Goal: Task Accomplishment & Management: Complete application form

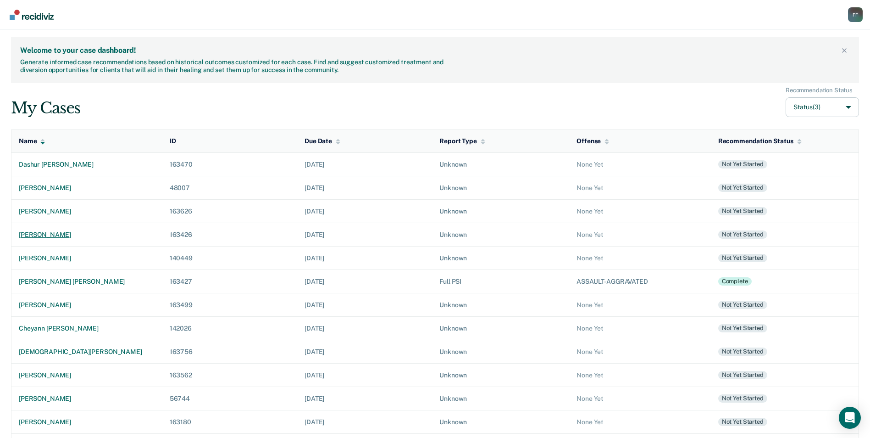
click at [45, 228] on td "[PERSON_NAME]" at bounding box center [86, 233] width 151 height 23
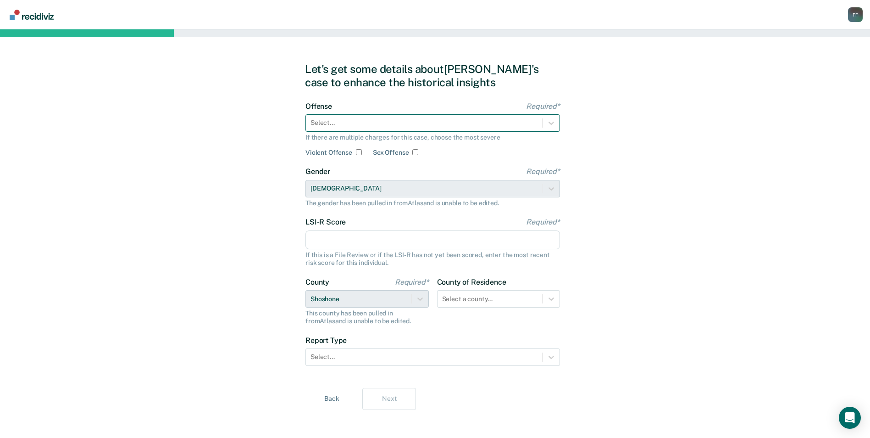
click at [358, 125] on div at bounding box center [425, 123] width 228 height 10
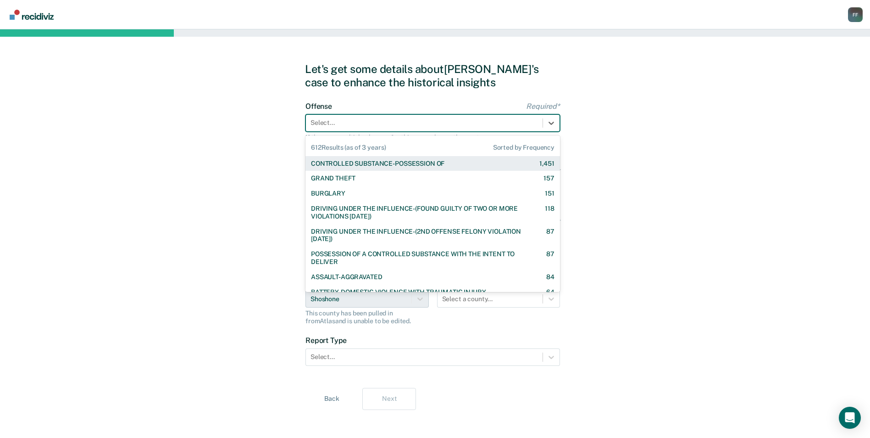
click at [357, 162] on div "CONTROLLED SUBSTANCE-POSSESSION OF" at bounding box center [377, 164] width 133 height 8
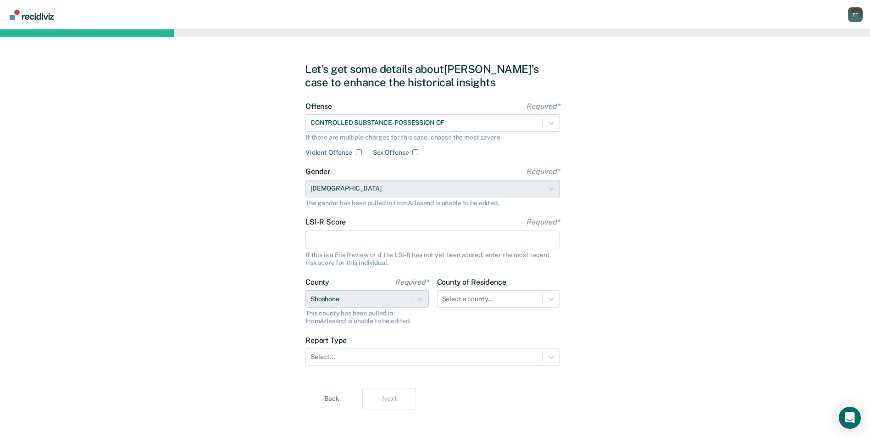
click at [353, 239] on input "LSI-R Score Required*" at bounding box center [432, 239] width 255 height 19
type input "15"
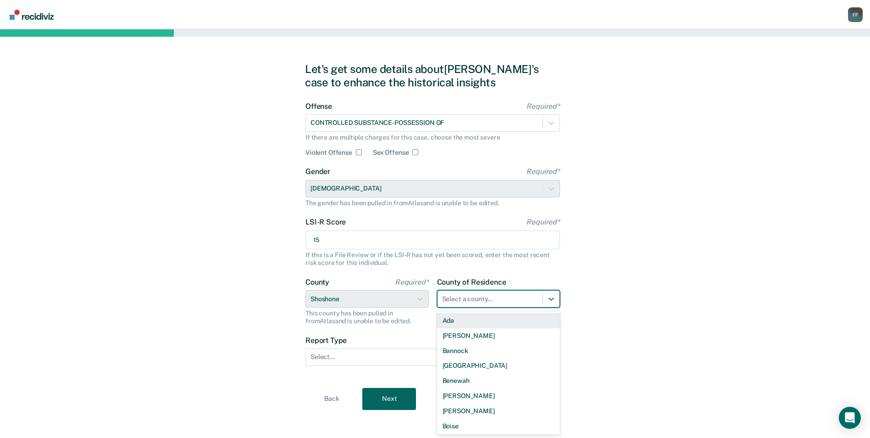
click at [495, 294] on div at bounding box center [490, 299] width 96 height 10
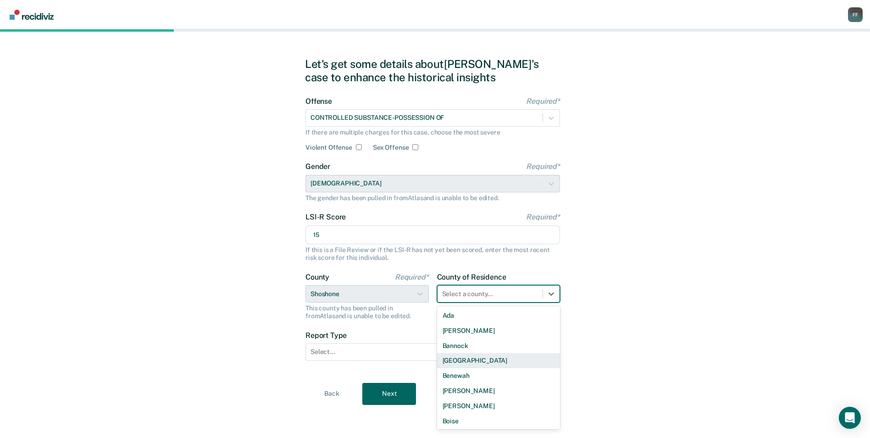
type input "s"
click at [463, 391] on div "Shoshone" at bounding box center [498, 389] width 123 height 15
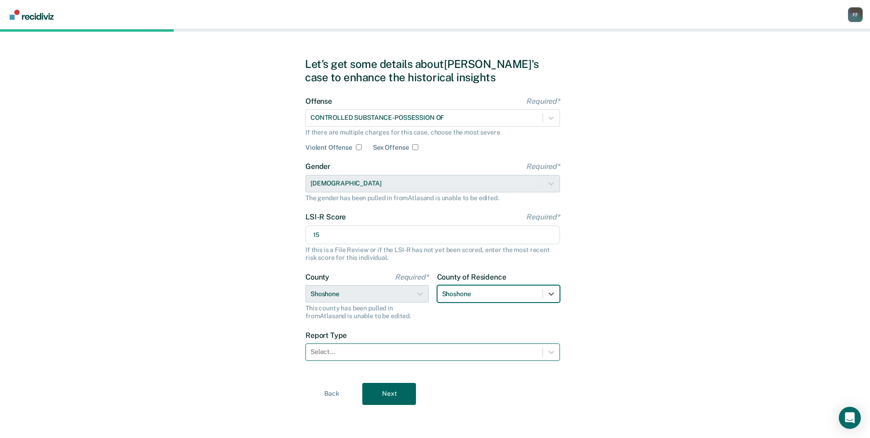
click at [382, 355] on div at bounding box center [425, 352] width 228 height 10
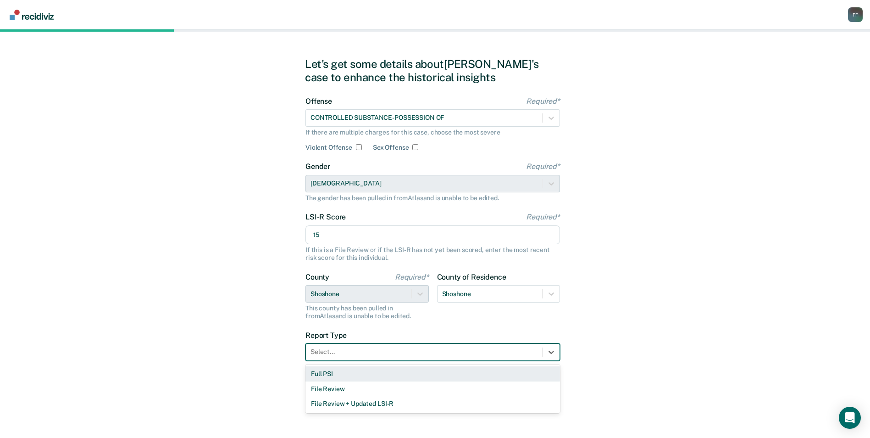
click at [371, 372] on div "Full PSI" at bounding box center [432, 373] width 255 height 15
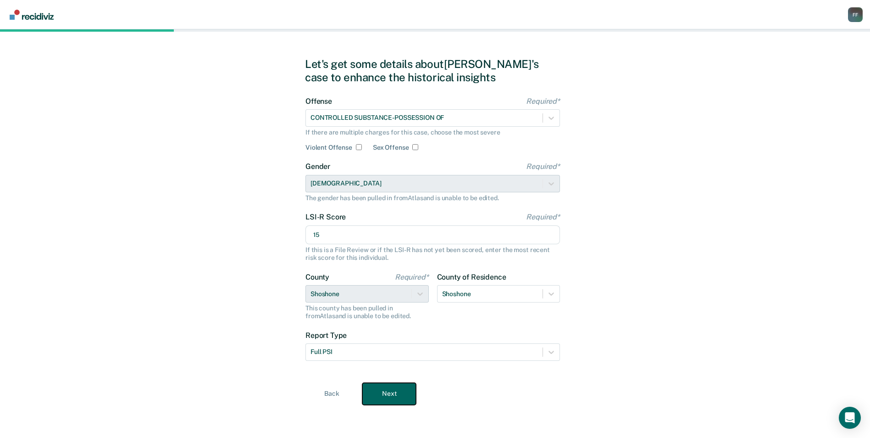
click at [393, 388] on button "Next" at bounding box center [389, 394] width 54 height 22
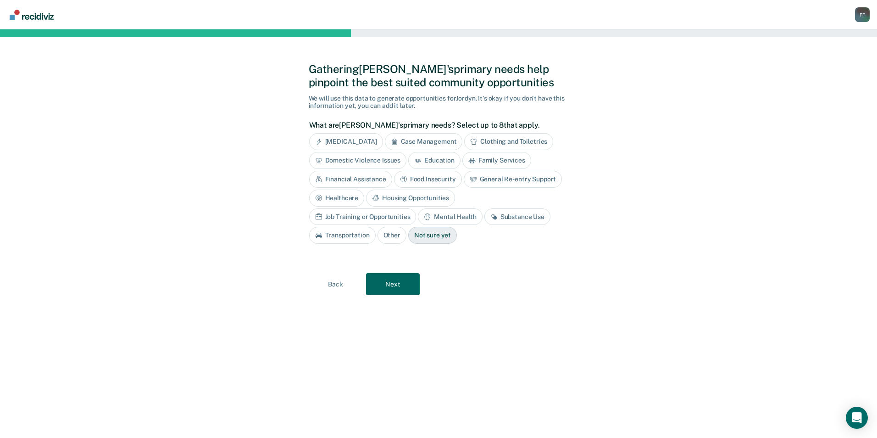
click at [484, 224] on div "Substance Use" at bounding box center [517, 216] width 66 height 17
click at [406, 293] on button "Next" at bounding box center [393, 284] width 54 height 22
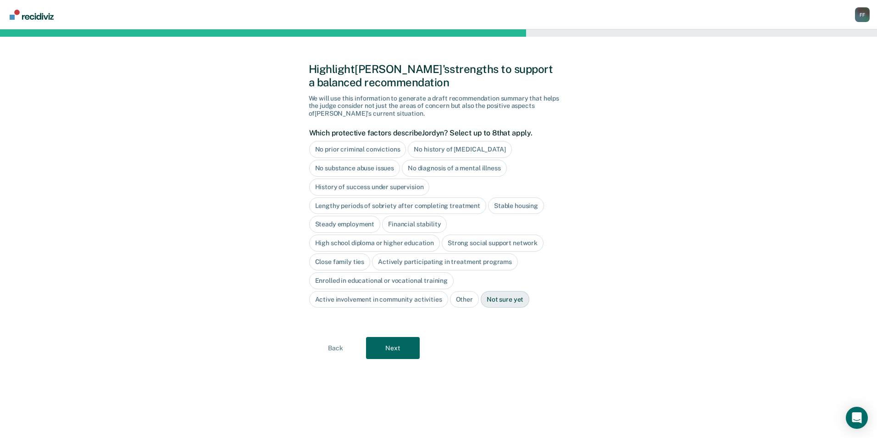
click at [375, 147] on div "No prior criminal convictions" at bounding box center [357, 149] width 97 height 17
click at [446, 148] on div "No history of [MEDICAL_DATA]" at bounding box center [470, 149] width 104 height 17
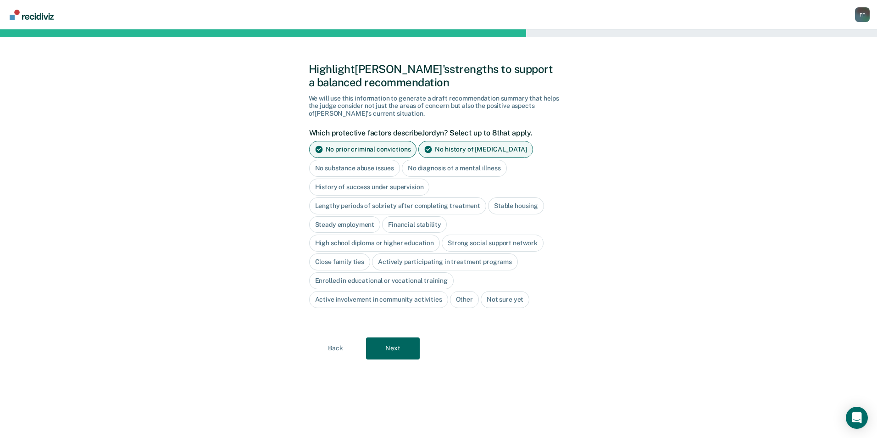
click at [502, 205] on div "Stable housing" at bounding box center [516, 205] width 56 height 17
click at [354, 224] on div "Steady employment" at bounding box center [345, 224] width 72 height 17
click at [416, 226] on div "Financial stability" at bounding box center [425, 224] width 65 height 17
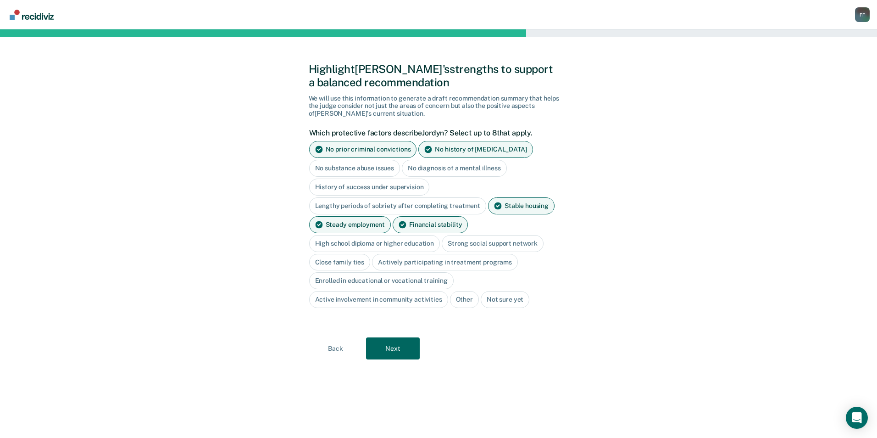
click at [447, 242] on div "Strong social support network" at bounding box center [493, 243] width 102 height 17
click at [349, 264] on div "Close family ties" at bounding box center [339, 262] width 61 height 17
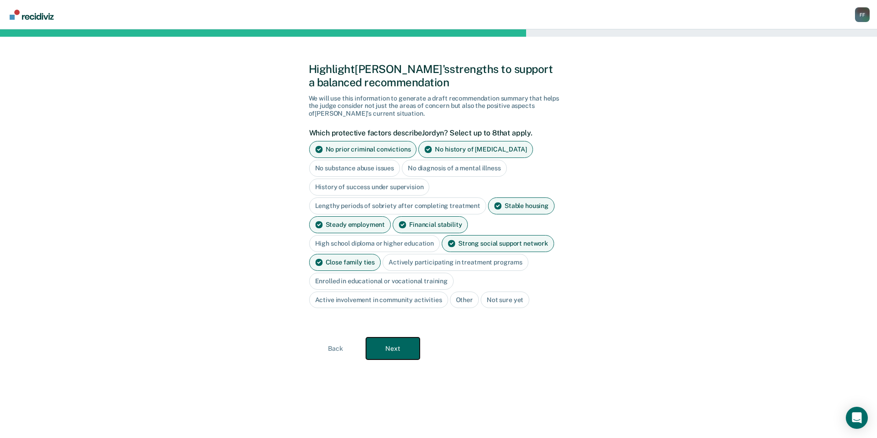
click at [406, 344] on button "Next" at bounding box center [393, 348] width 54 height 22
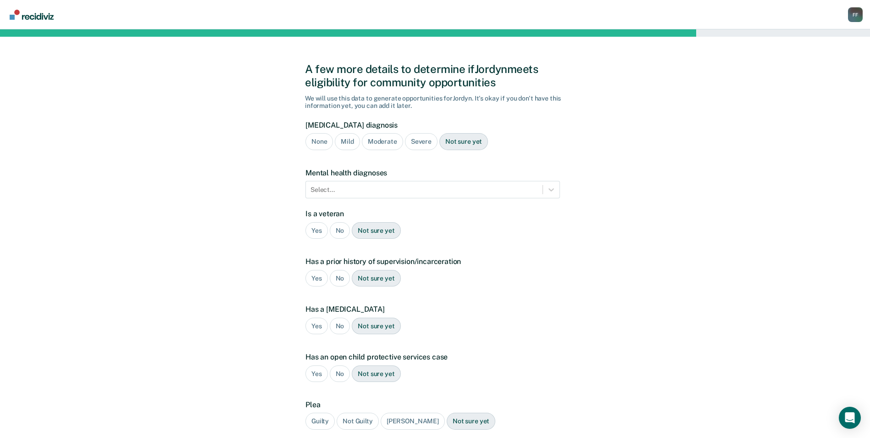
click at [355, 233] on div "Not sure yet" at bounding box center [376, 230] width 49 height 17
click at [335, 233] on div "No" at bounding box center [340, 230] width 21 height 17
click at [337, 281] on div "No" at bounding box center [340, 278] width 21 height 17
click at [344, 330] on div "No" at bounding box center [340, 325] width 21 height 17
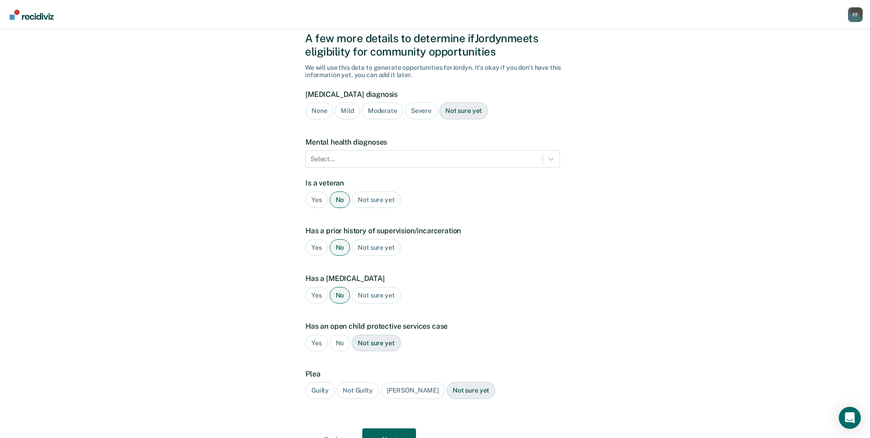
scroll to position [76, 0]
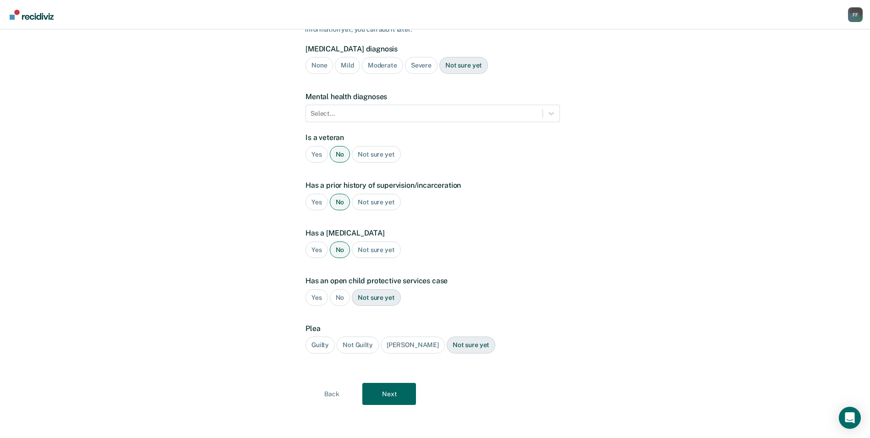
drag, startPoint x: 315, startPoint y: 349, endPoint x: 419, endPoint y: 390, distance: 112.6
click at [317, 350] on div "Guilty" at bounding box center [319, 344] width 29 height 17
click at [413, 404] on button "Next" at bounding box center [389, 394] width 54 height 22
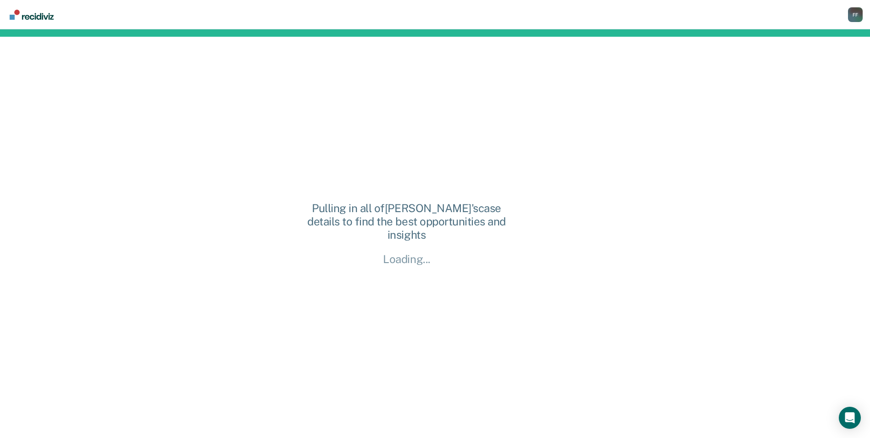
scroll to position [0, 0]
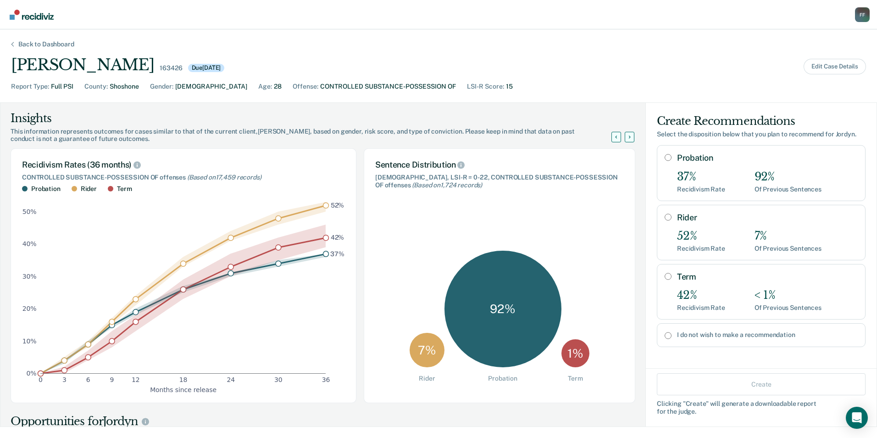
click at [665, 158] on input "Probation" at bounding box center [668, 157] width 7 height 7
radio input "true"
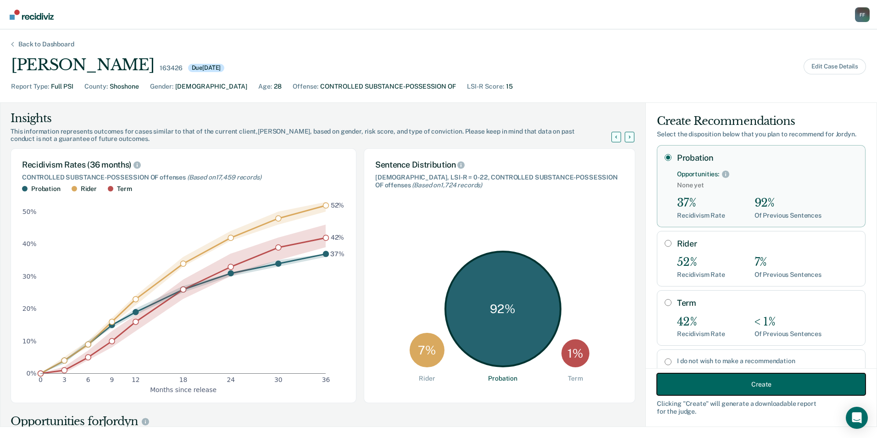
click at [739, 385] on button "Create" at bounding box center [761, 384] width 209 height 22
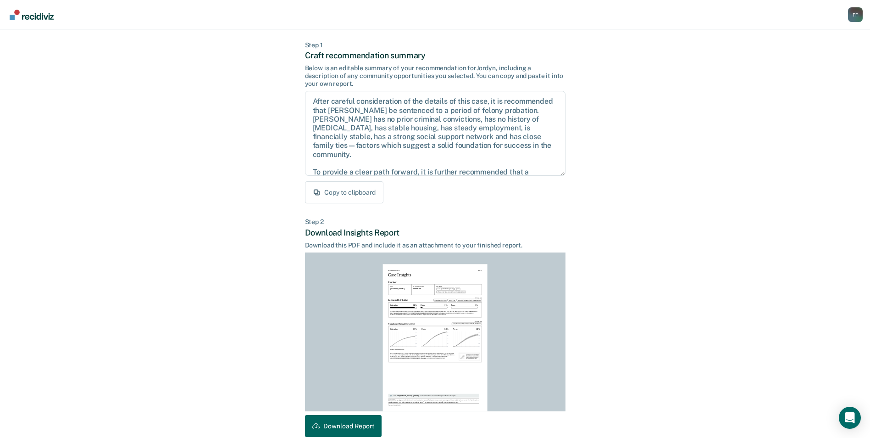
scroll to position [85, 0]
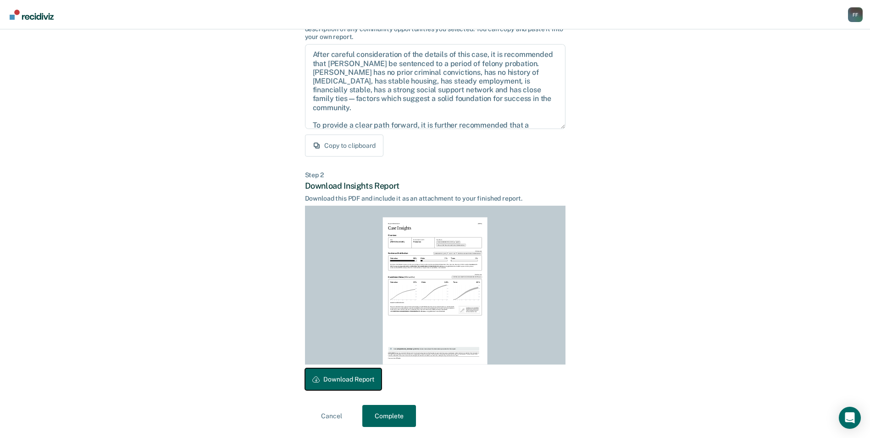
click at [355, 380] on button "Download Report" at bounding box center [343, 379] width 77 height 22
click at [401, 406] on button "Complete" at bounding box center [389, 416] width 54 height 22
